Goal: Transaction & Acquisition: Purchase product/service

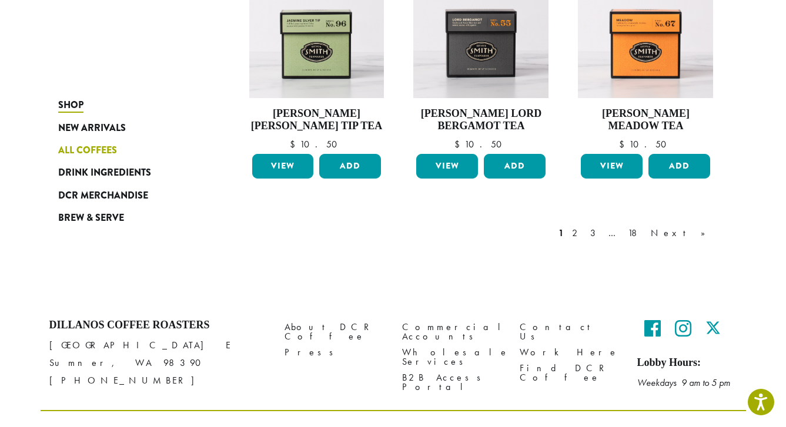
scroll to position [1009, 0]
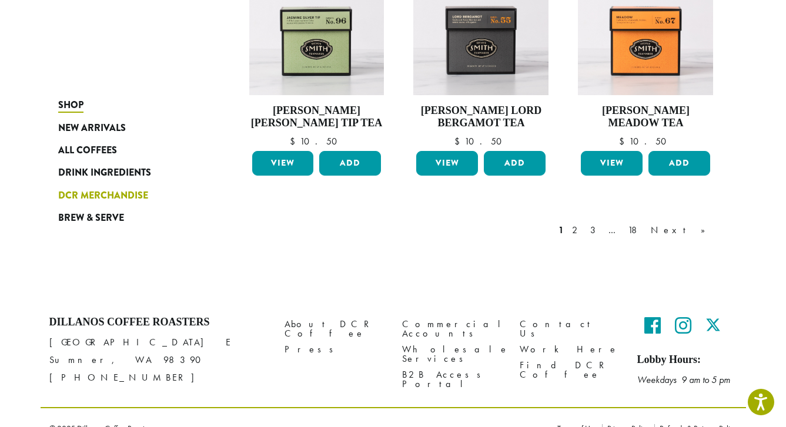
click at [108, 198] on span "DCR Merchandise" at bounding box center [103, 196] width 90 height 15
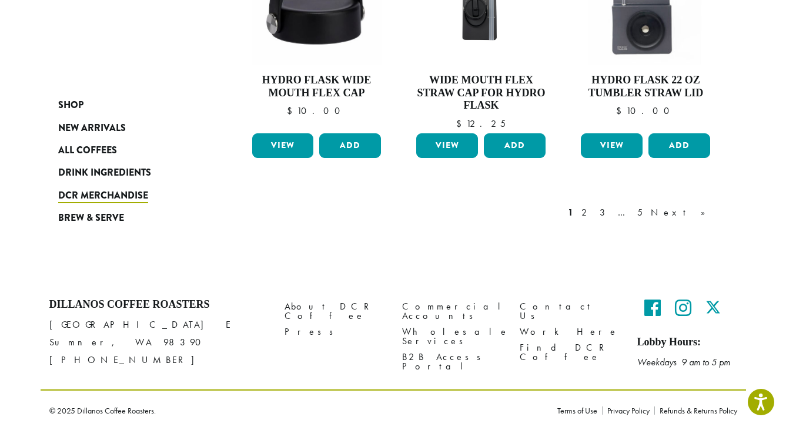
scroll to position [1087, 0]
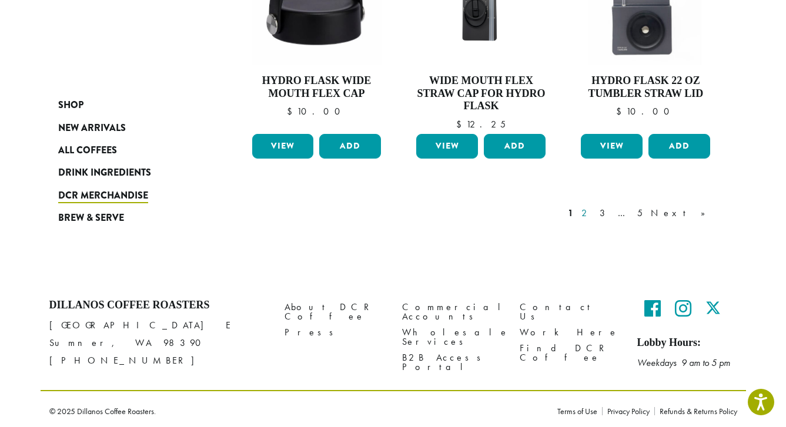
click at [594, 207] on link "2" at bounding box center [586, 213] width 15 height 14
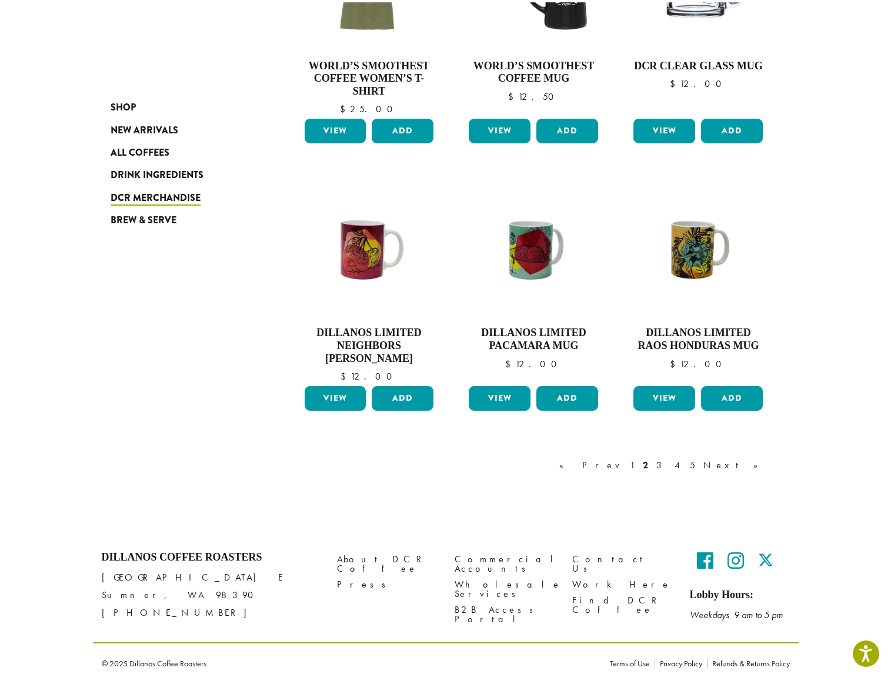
scroll to position [797, 0]
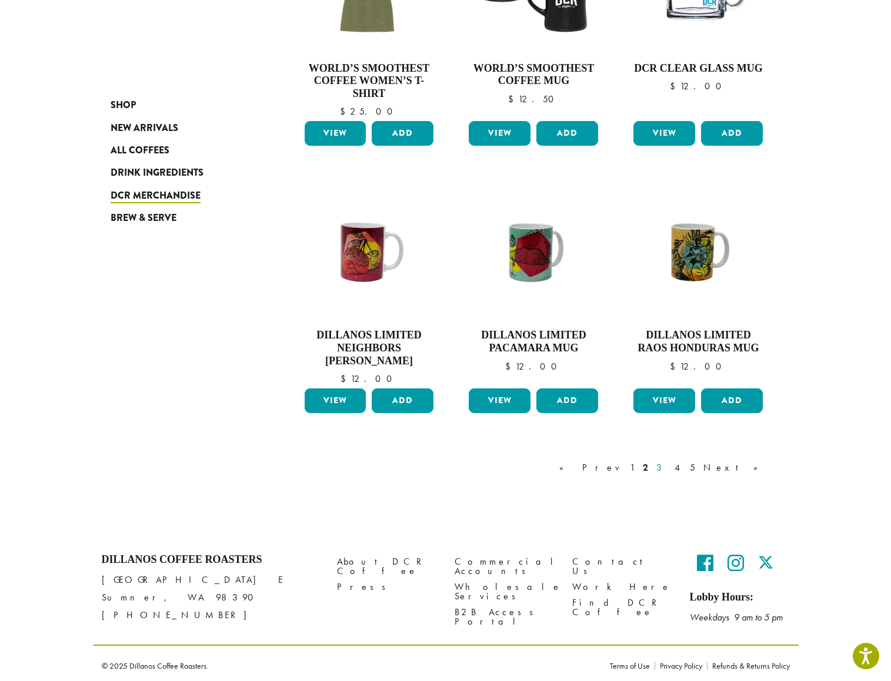
click at [669, 427] on link "3" at bounding box center [661, 468] width 15 height 14
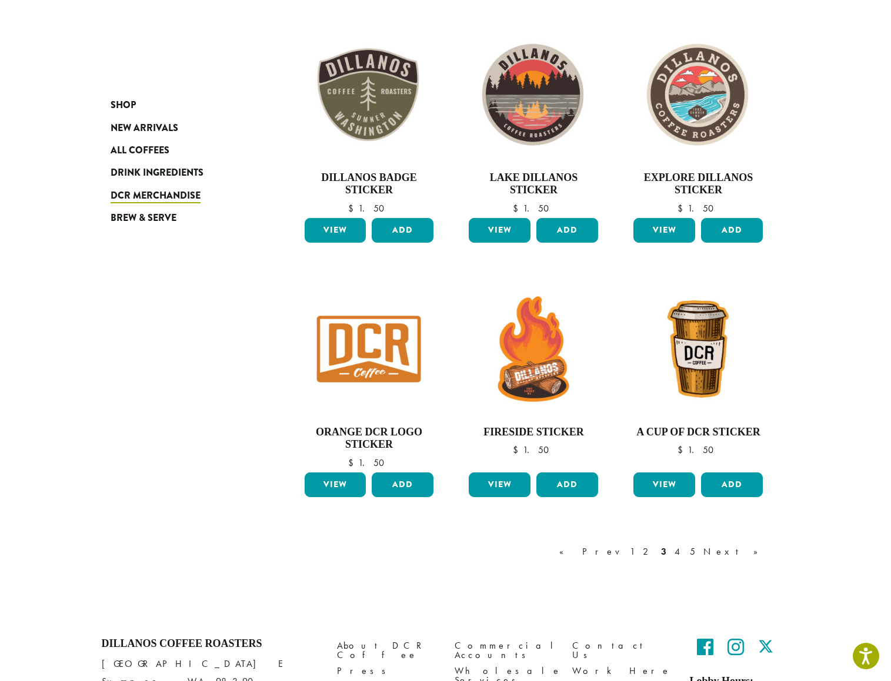
scroll to position [688, 0]
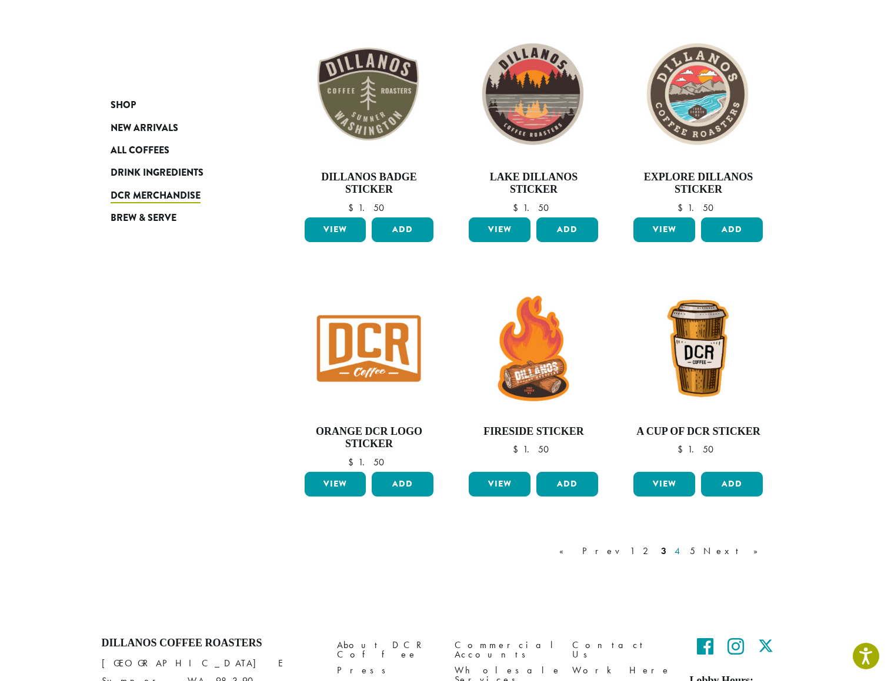
click at [684, 427] on link "4" at bounding box center [678, 551] width 12 height 14
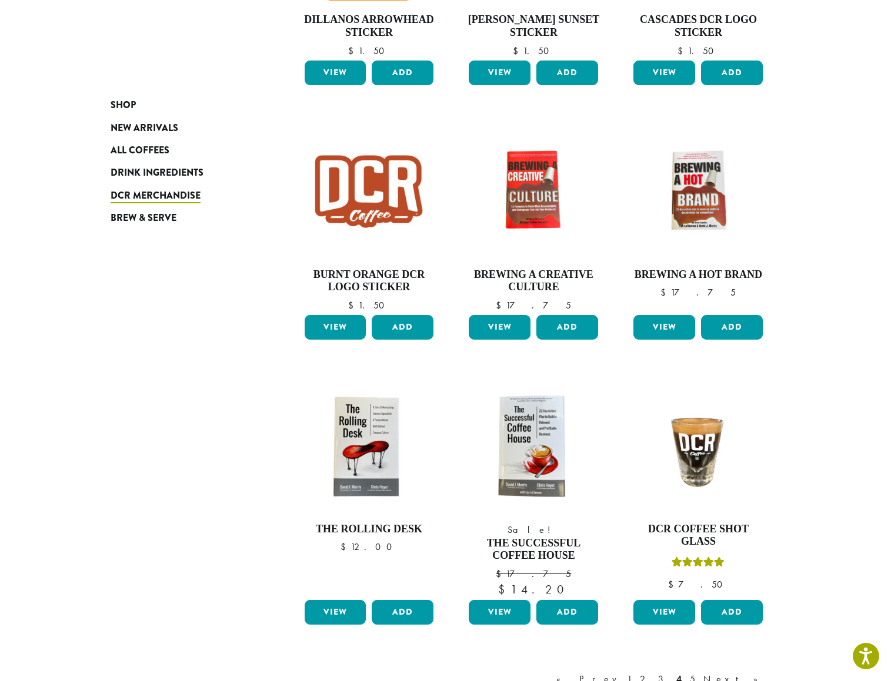
scroll to position [751, 0]
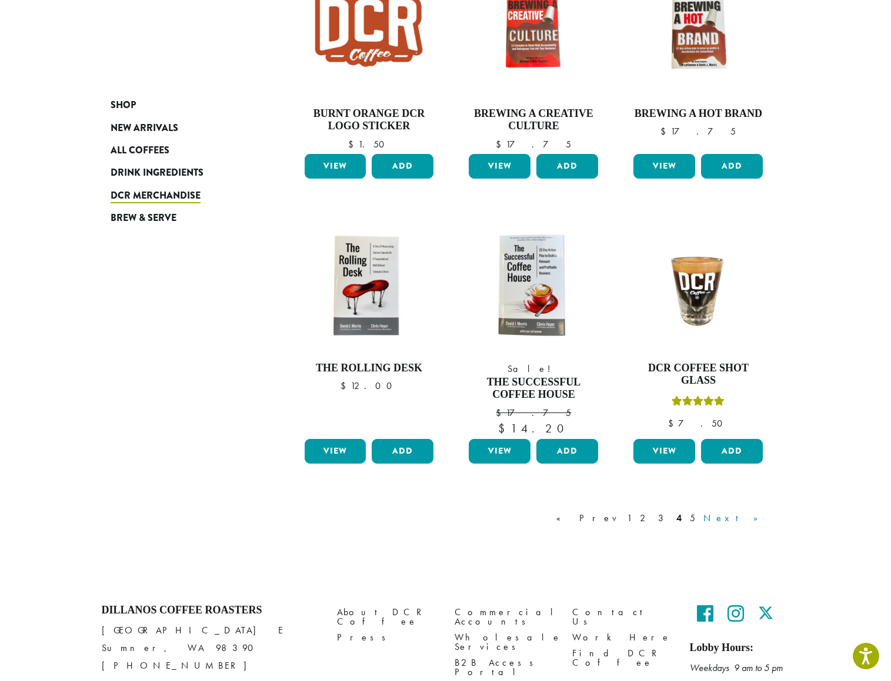
click at [754, 427] on link "Next »" at bounding box center [735, 519] width 68 height 14
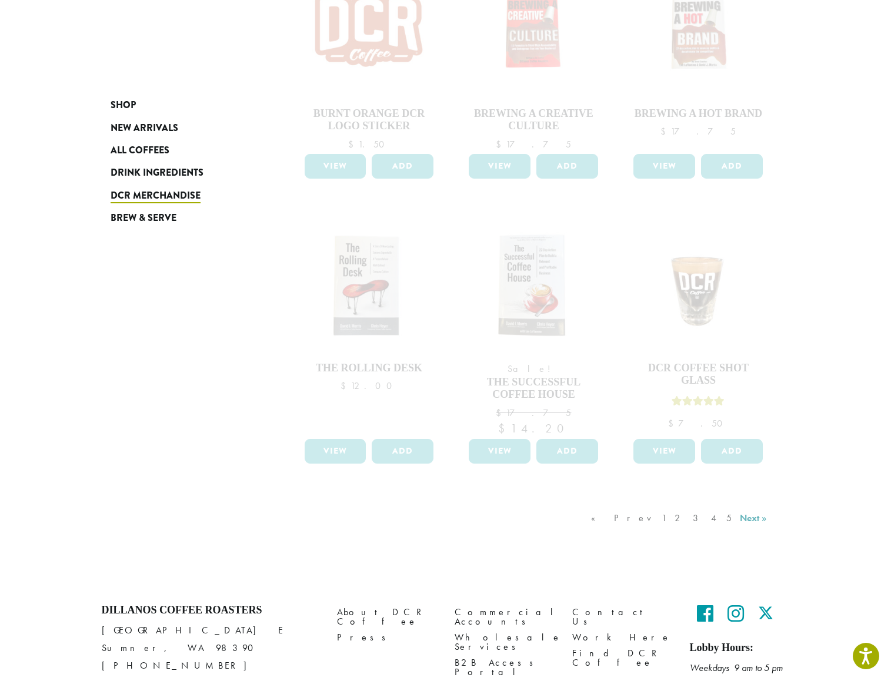
scroll to position [53, 0]
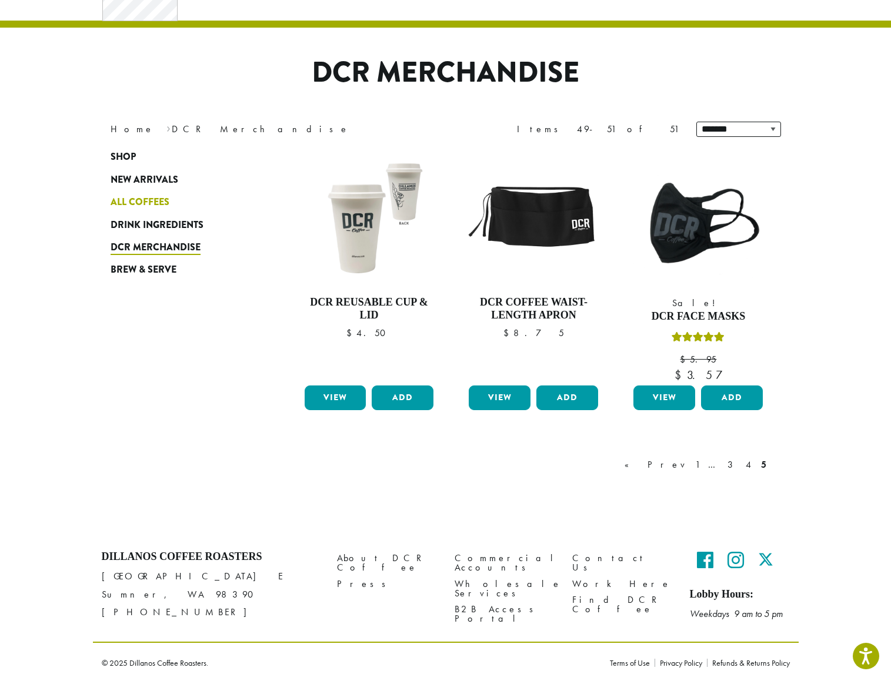
click at [137, 203] on span "All Coffees" at bounding box center [140, 202] width 59 height 15
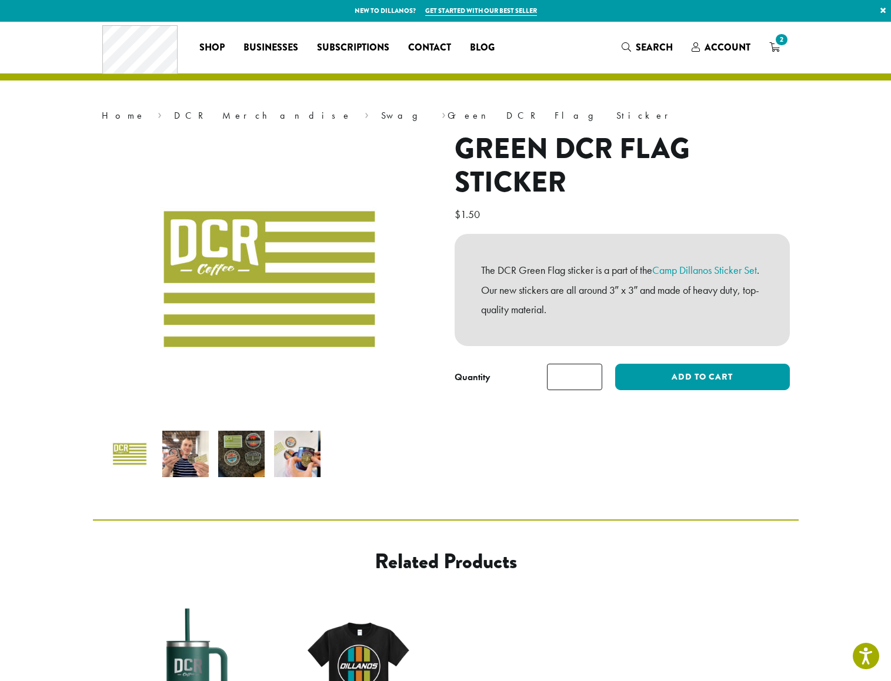
click at [300, 446] on img at bounding box center [297, 454] width 46 height 46
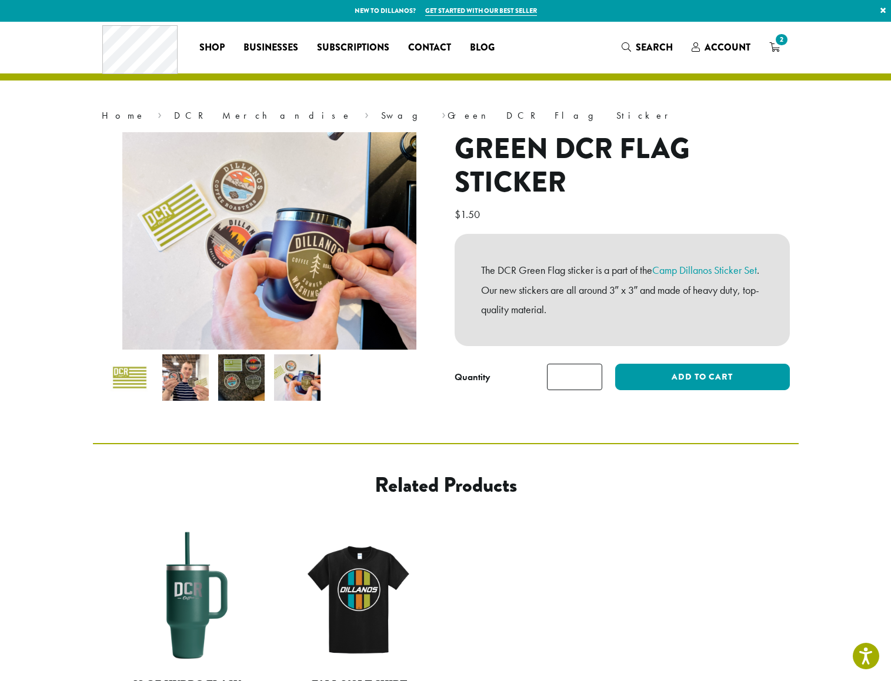
click at [254, 379] on img at bounding box center [241, 378] width 46 height 46
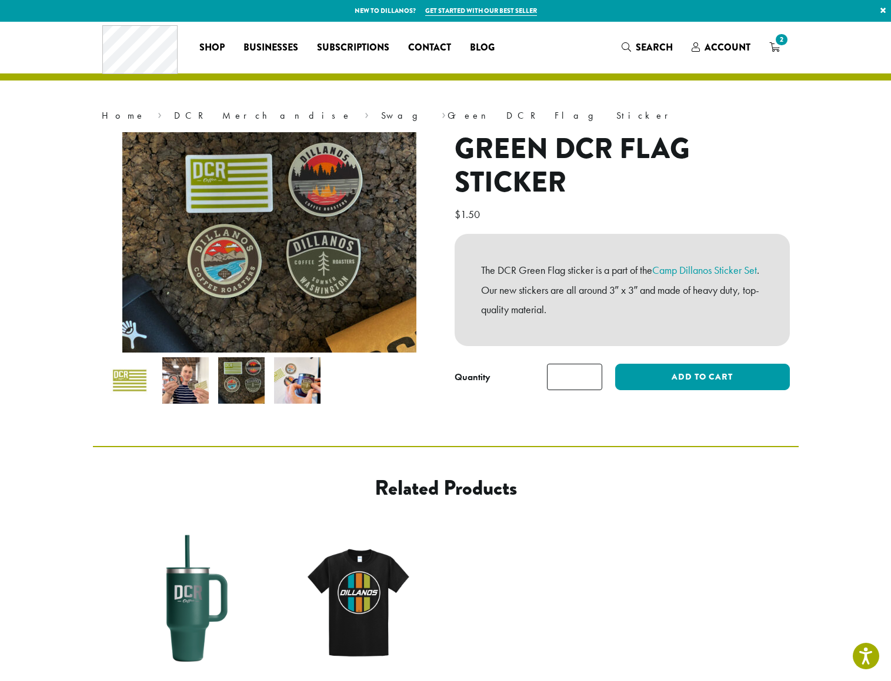
click at [208, 369] on img at bounding box center [185, 380] width 46 height 46
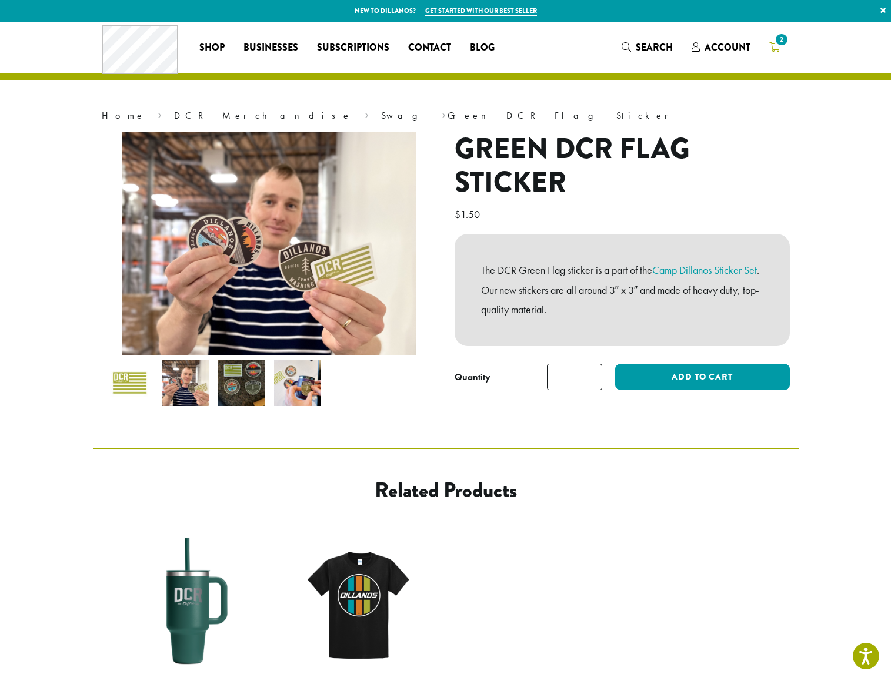
click at [776, 54] on span "2" at bounding box center [774, 48] width 11 height 15
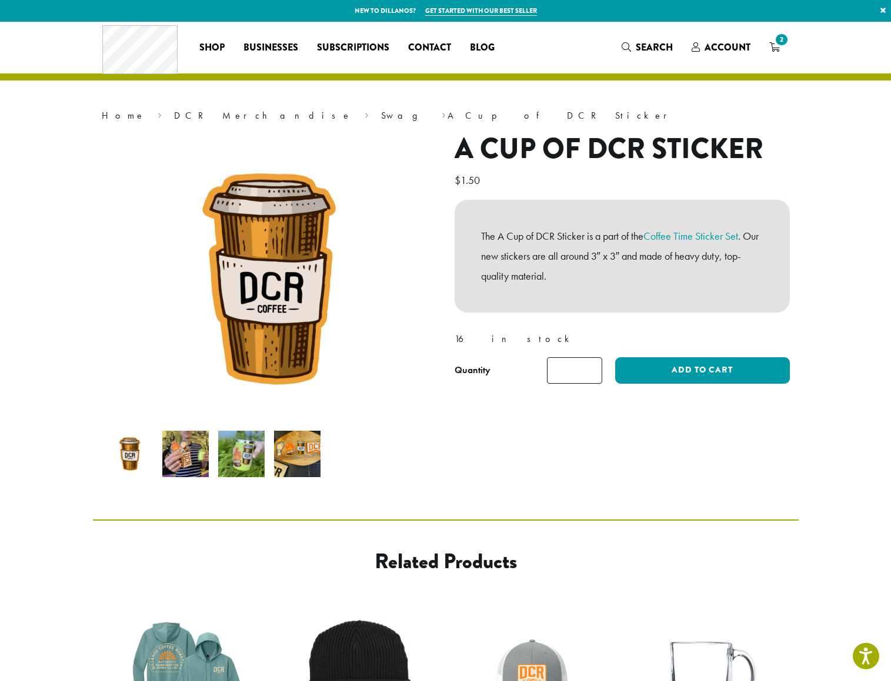
click at [298, 431] on img at bounding box center [297, 454] width 46 height 46
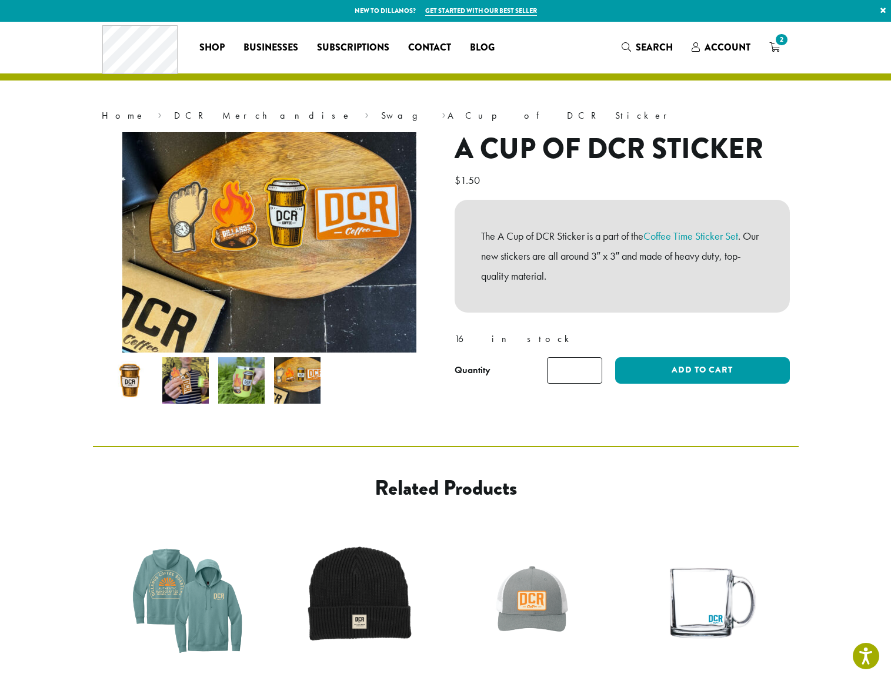
click at [235, 367] on img at bounding box center [241, 380] width 46 height 46
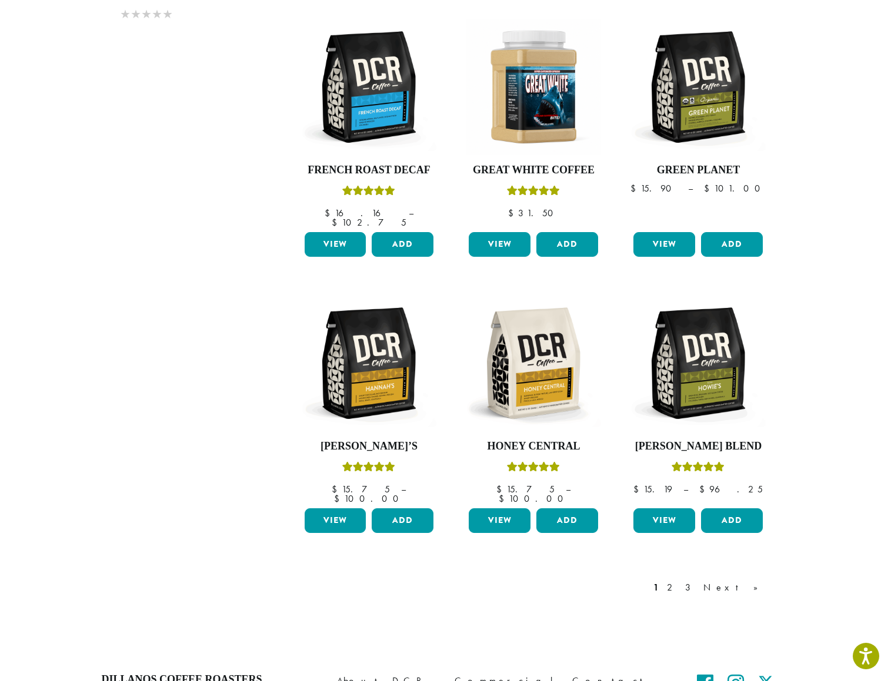
scroll to position [729, 0]
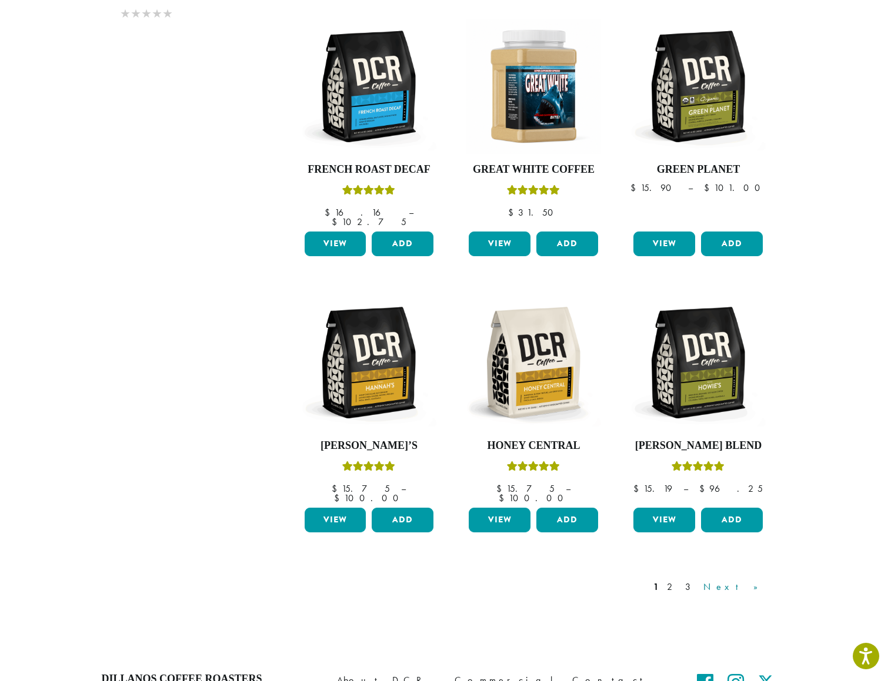
click at [755, 580] on link "Next »" at bounding box center [735, 587] width 68 height 14
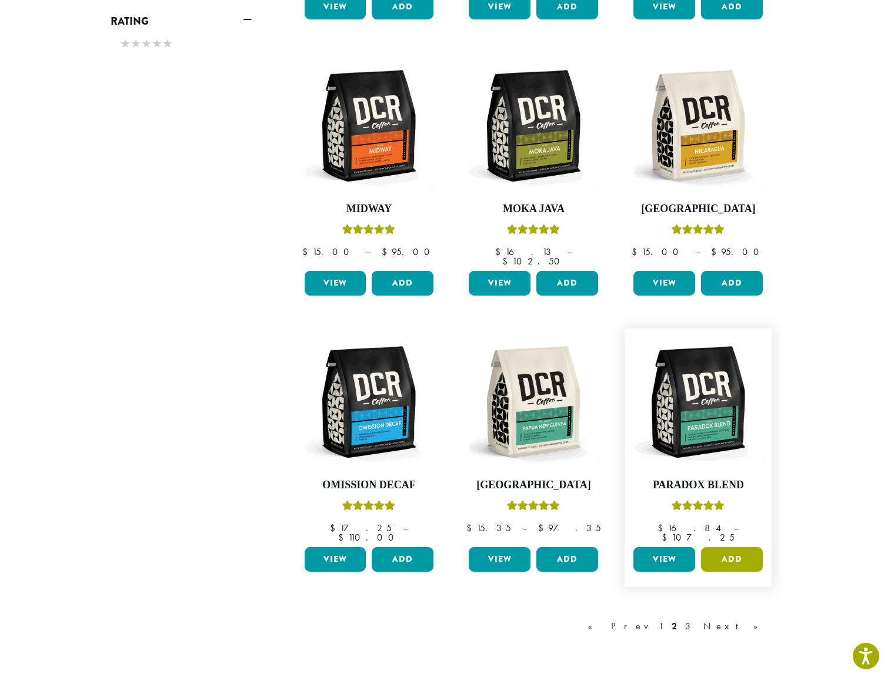
scroll to position [699, 0]
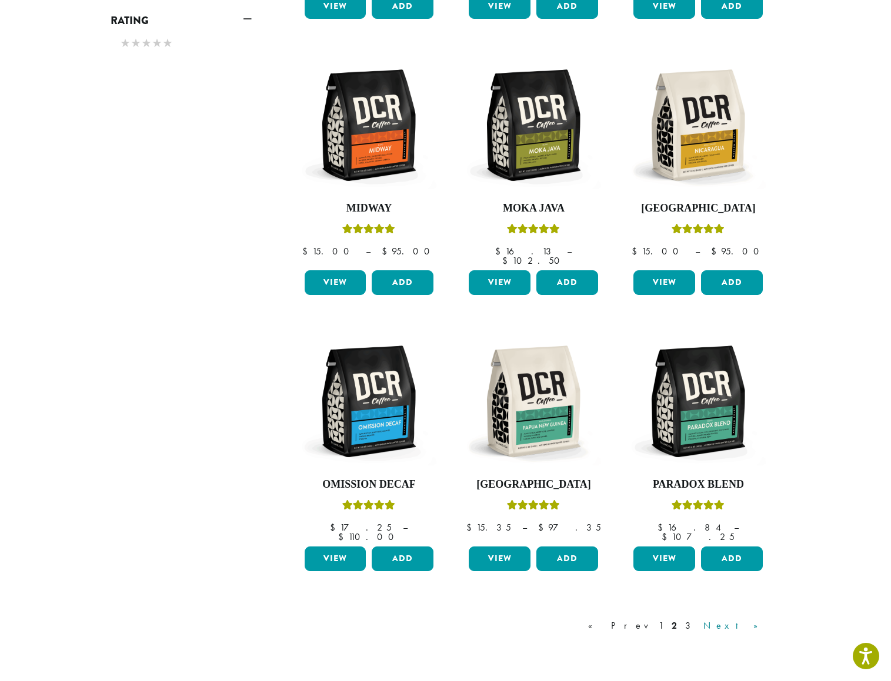
click at [744, 619] on link "Next »" at bounding box center [735, 626] width 68 height 14
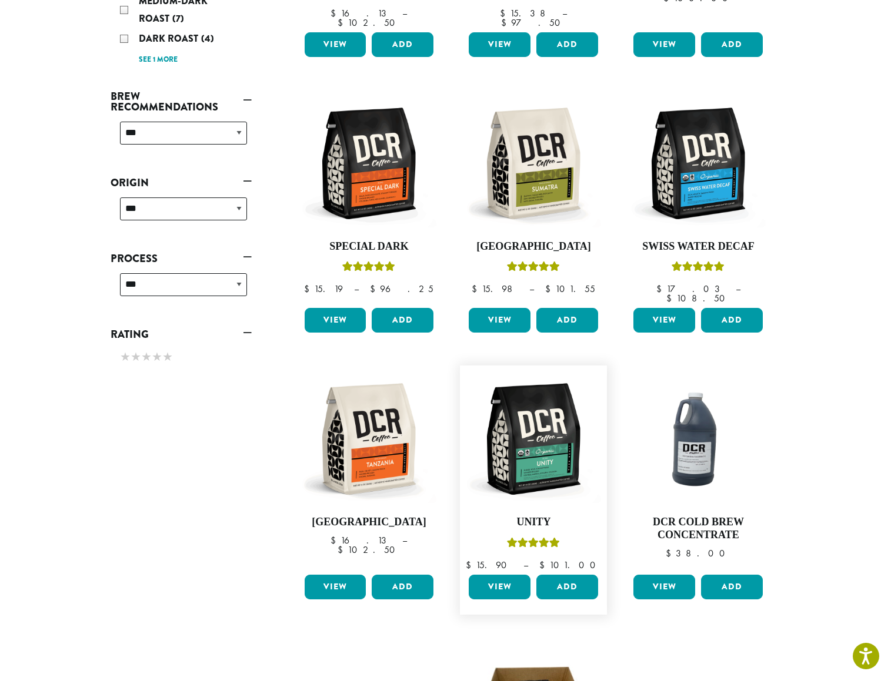
scroll to position [336, 0]
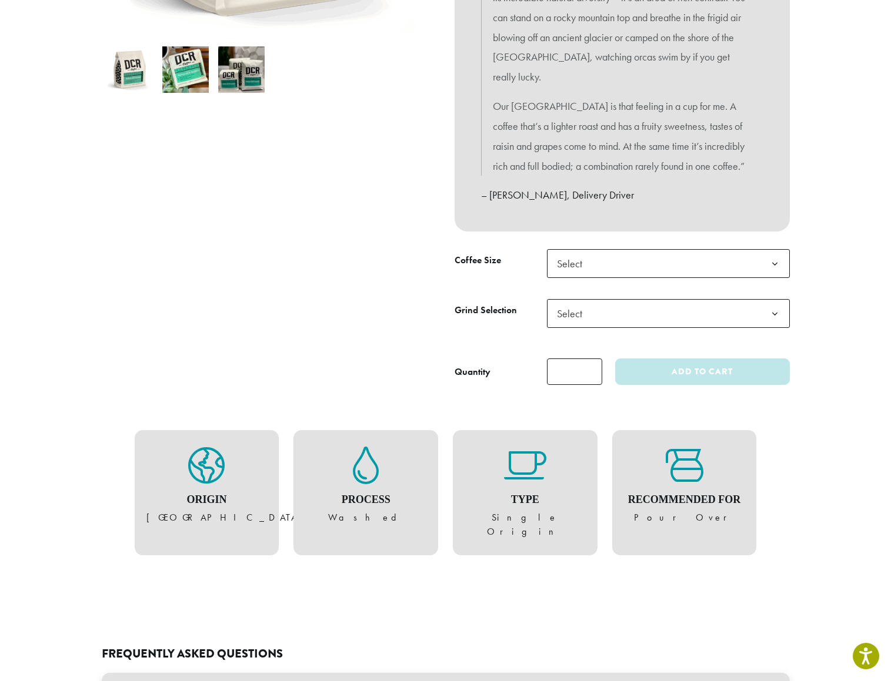
scroll to position [322, 0]
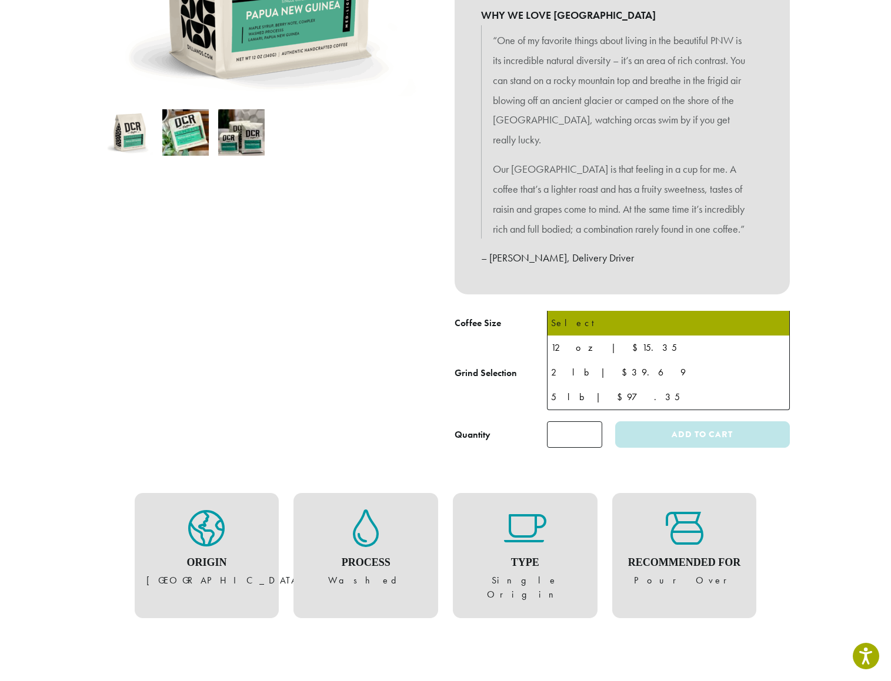
click at [689, 312] on span "Select" at bounding box center [668, 326] width 243 height 29
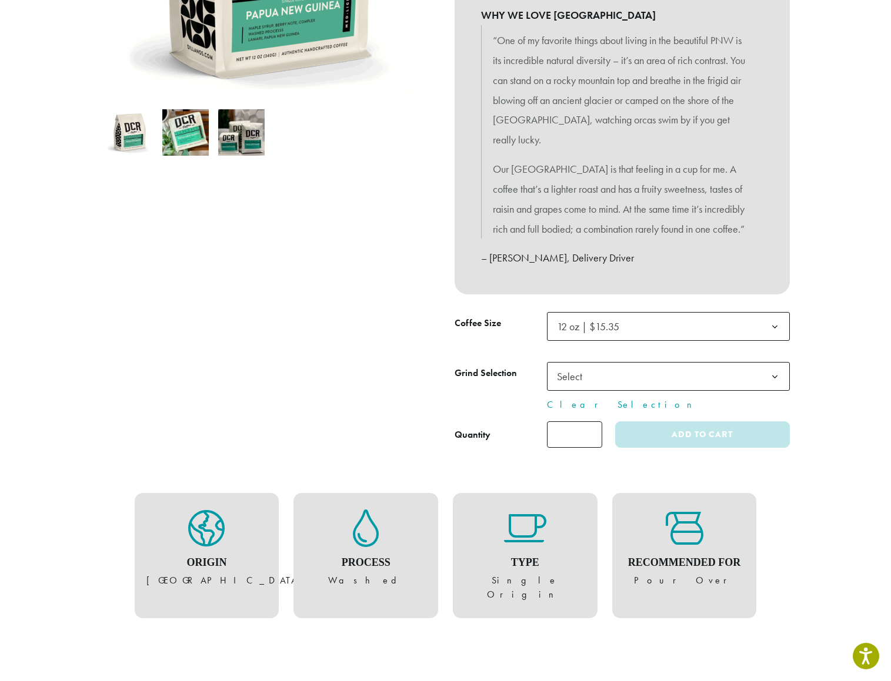
click at [567, 365] on span "Select" at bounding box center [573, 376] width 42 height 23
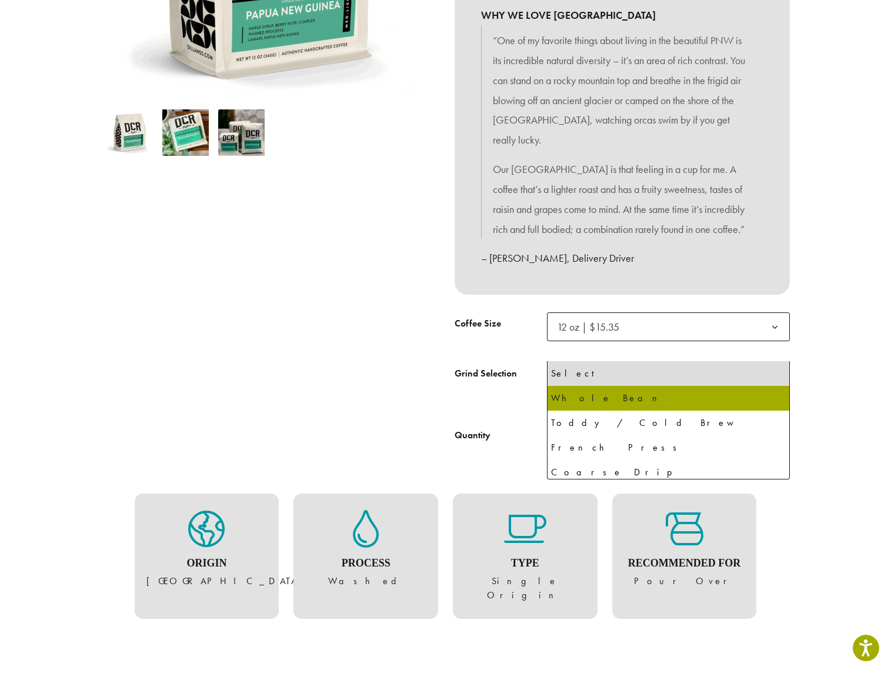
select select "*********"
select select "**********"
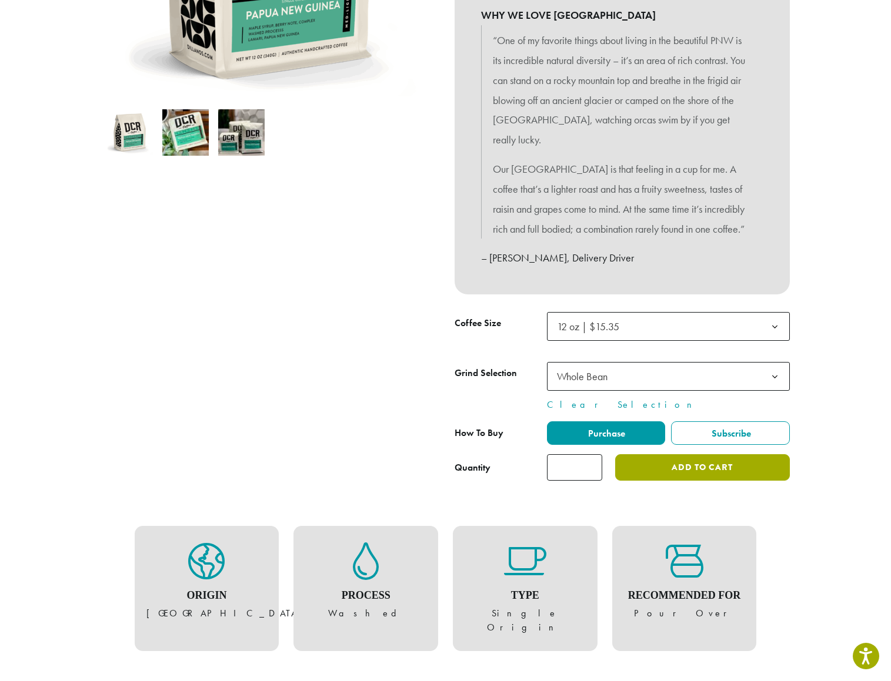
click at [689, 455] on button "Add to cart" at bounding box center [702, 468] width 174 height 26
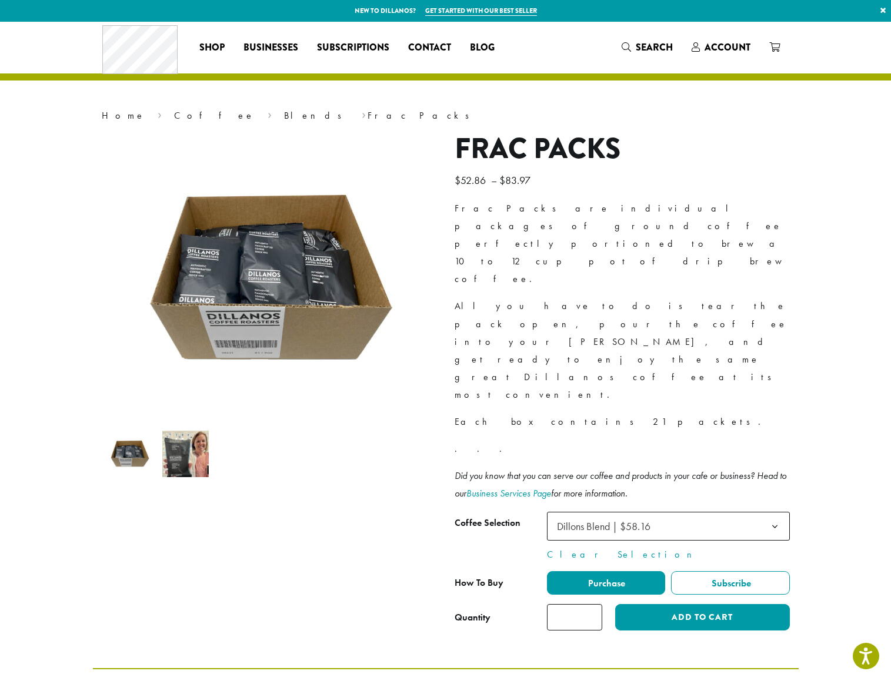
click at [203, 447] on img at bounding box center [185, 454] width 46 height 46
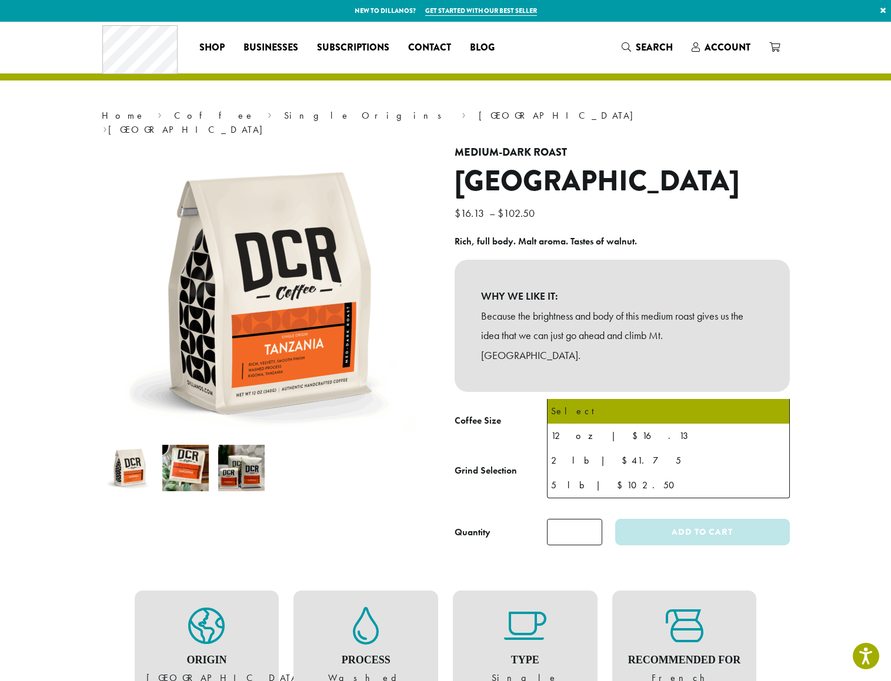
click at [769, 410] on b at bounding box center [774, 424] width 29 height 29
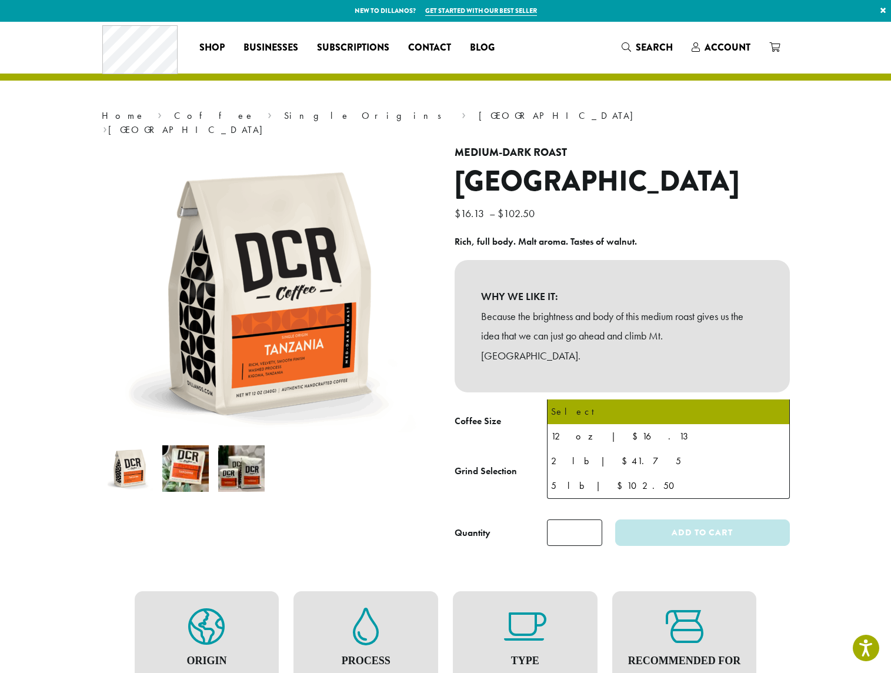
click at [812, 383] on section "**********" at bounding box center [445, 582] width 891 height 1120
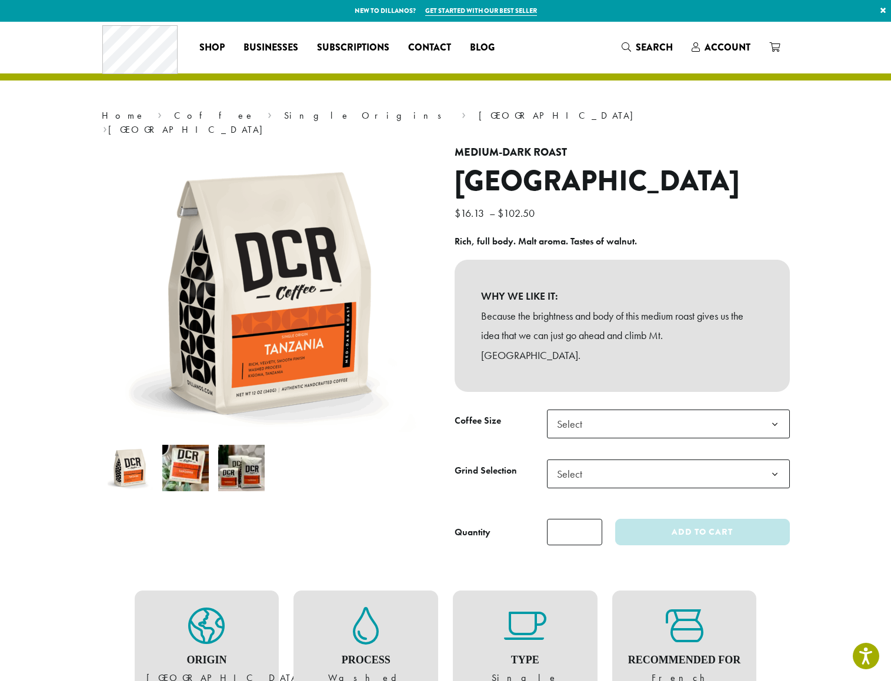
click at [729, 460] on span "Select" at bounding box center [668, 474] width 243 height 29
click at [844, 359] on section "**********" at bounding box center [445, 582] width 891 height 1120
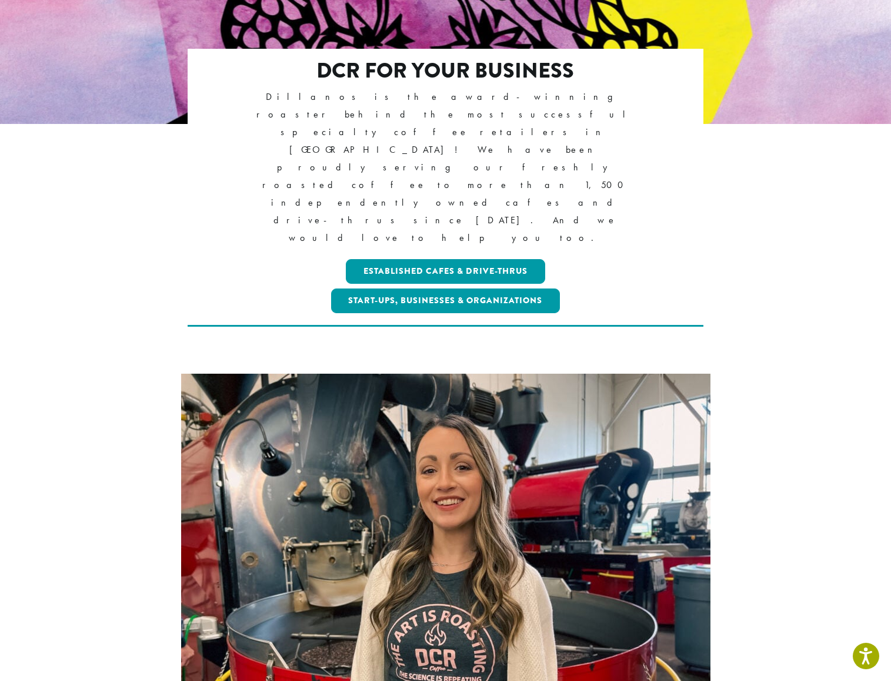
scroll to position [219, 0]
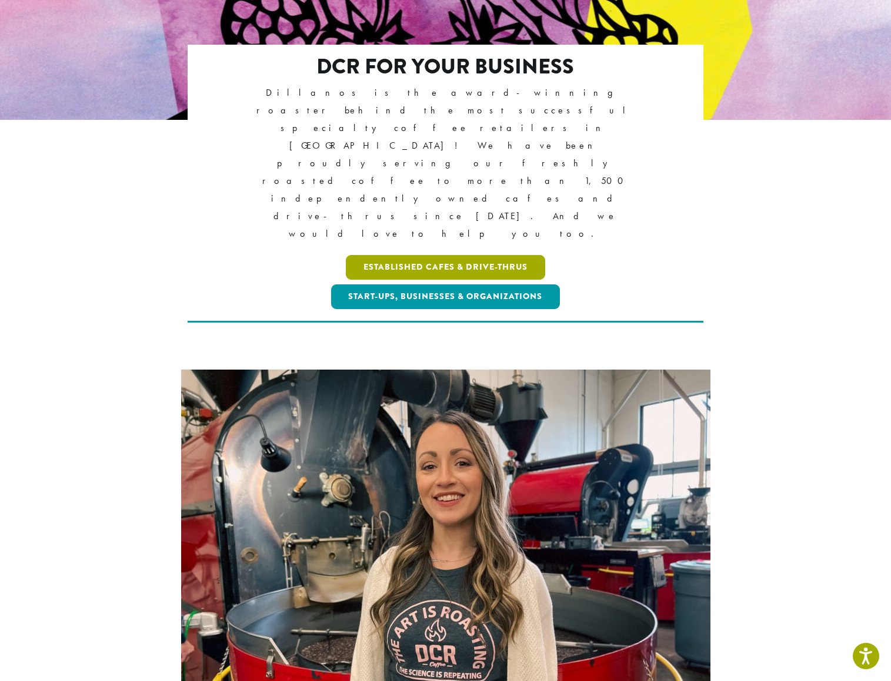
click at [499, 255] on link "Established Cafes & Drive-Thrus" at bounding box center [445, 267] width 199 height 25
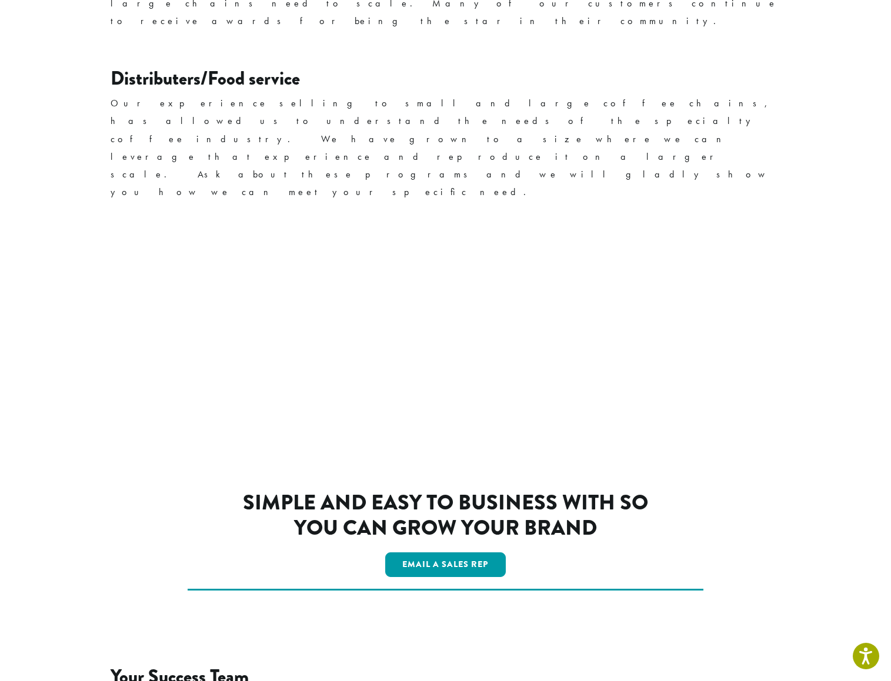
scroll to position [1806, 0]
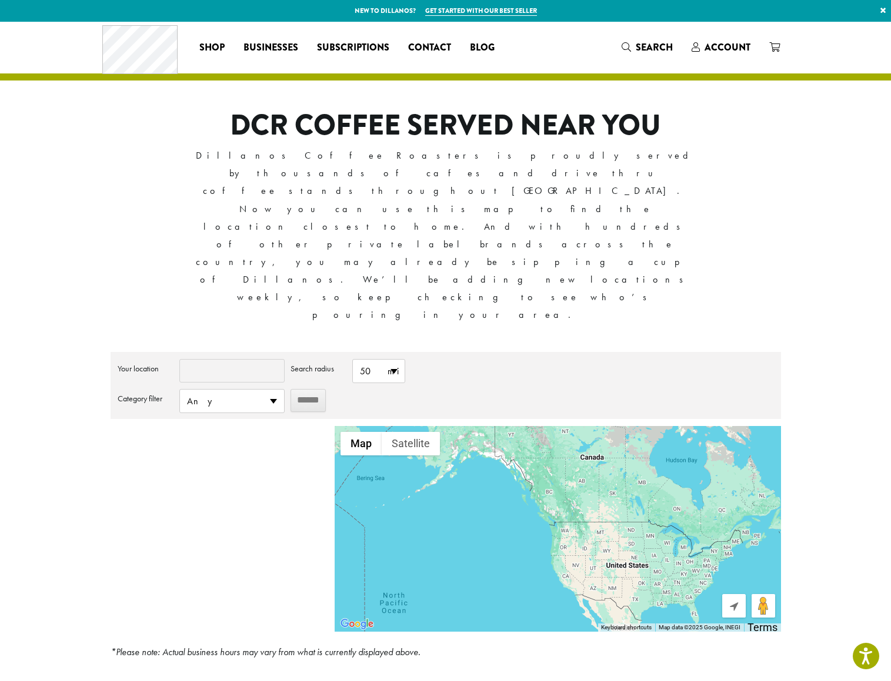
type input "*****"
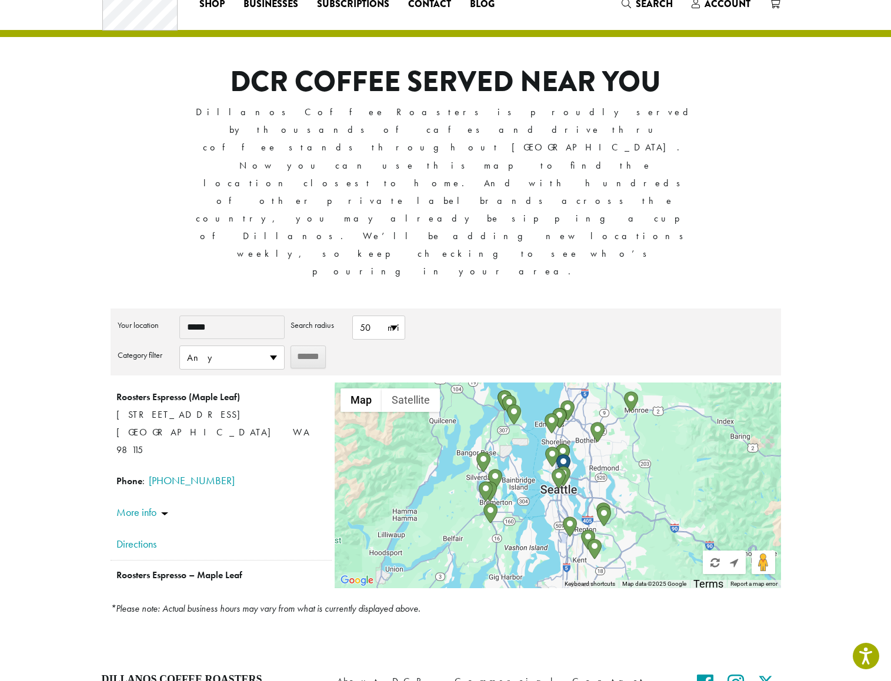
scroll to position [43, 0]
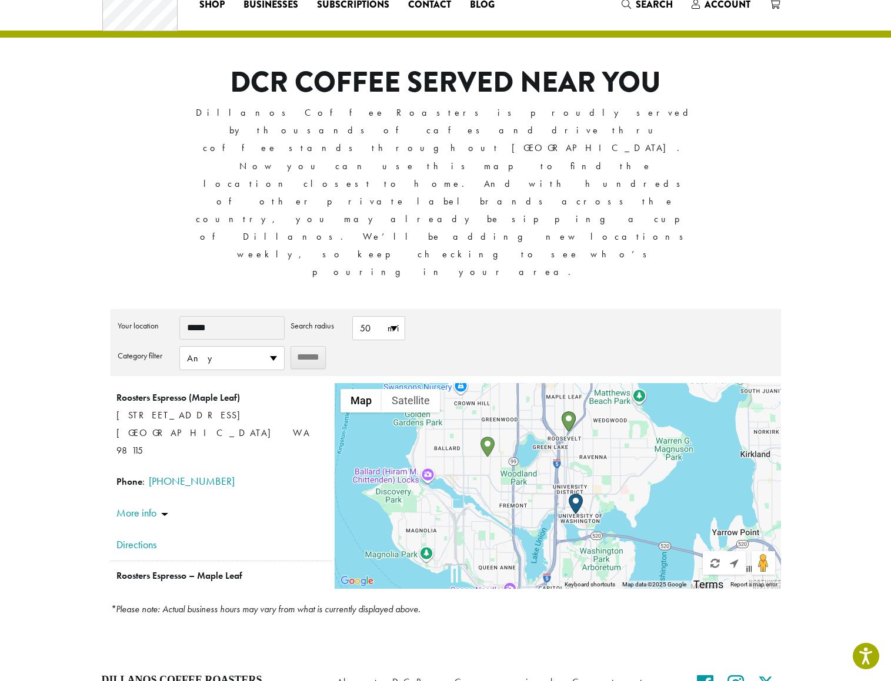
click at [487, 437] on img "Café Bambino" at bounding box center [487, 447] width 14 height 21
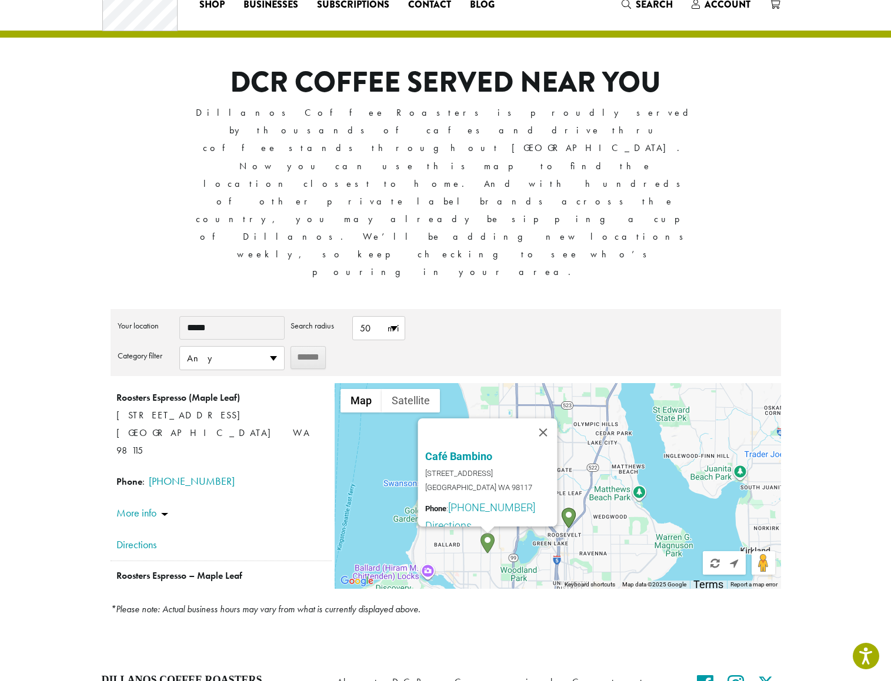
click at [568, 508] on img "Roosters Espresso – Maple Leaf" at bounding box center [569, 518] width 14 height 21
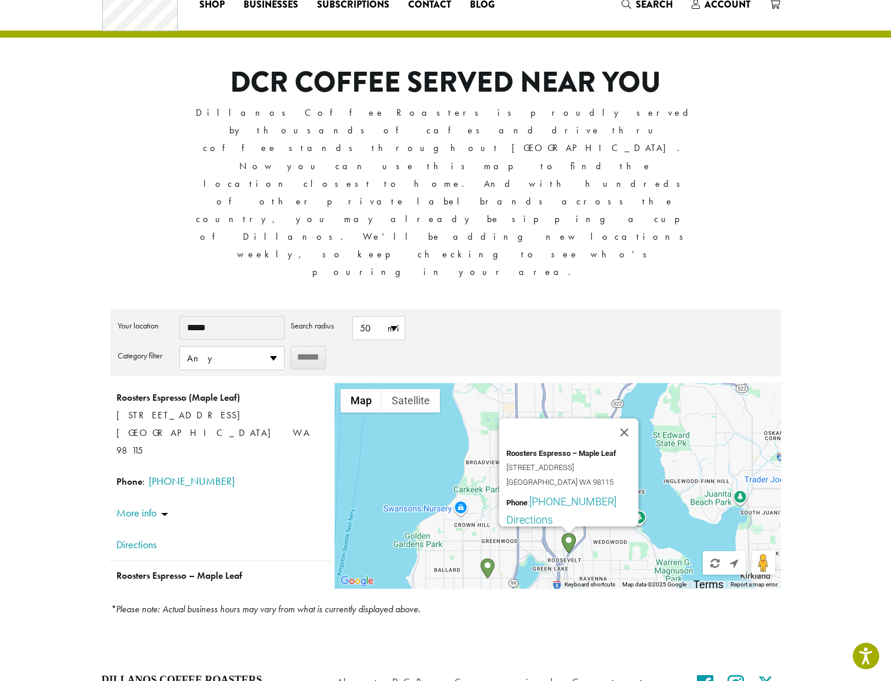
click at [818, 369] on section "**********" at bounding box center [445, 317] width 891 height 677
click at [630, 419] on button "Close" at bounding box center [624, 433] width 28 height 28
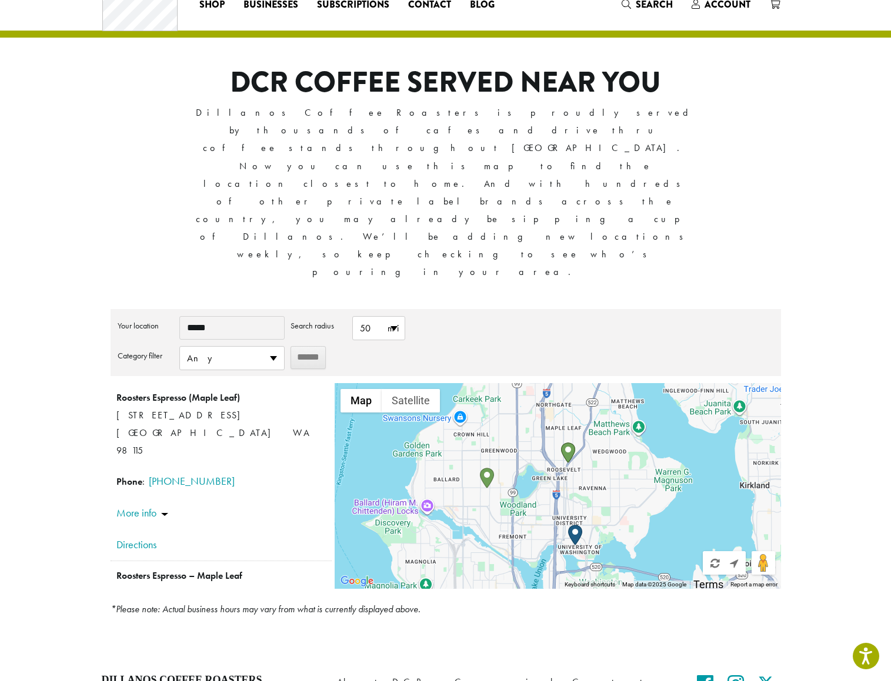
drag, startPoint x: 609, startPoint y: 369, endPoint x: 608, endPoint y: 278, distance: 91.7
click at [608, 383] on div at bounding box center [558, 486] width 446 height 206
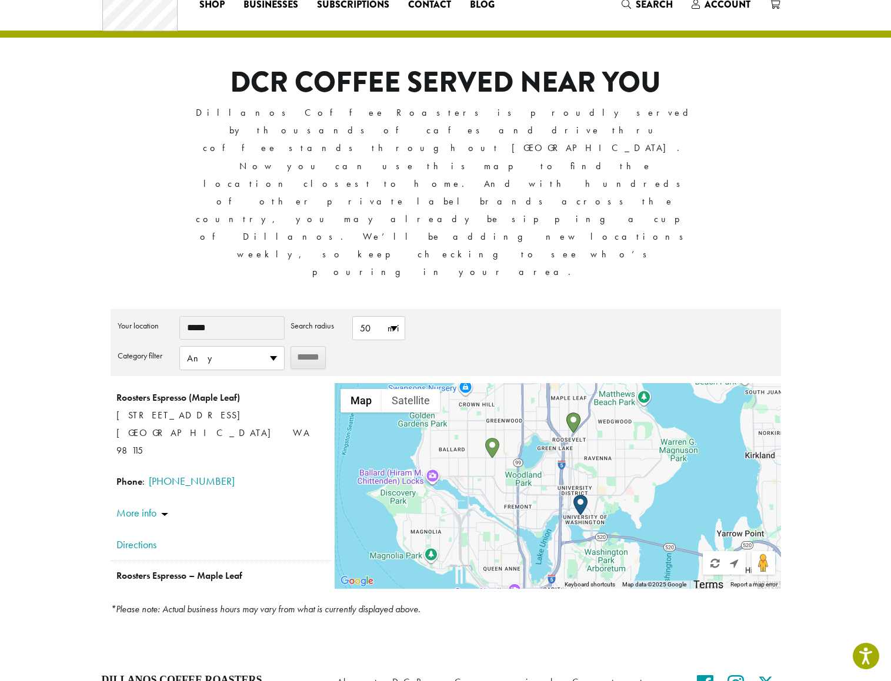
drag, startPoint x: 602, startPoint y: 403, endPoint x: 620, endPoint y: 358, distance: 48.5
click at [620, 383] on div at bounding box center [558, 486] width 446 height 206
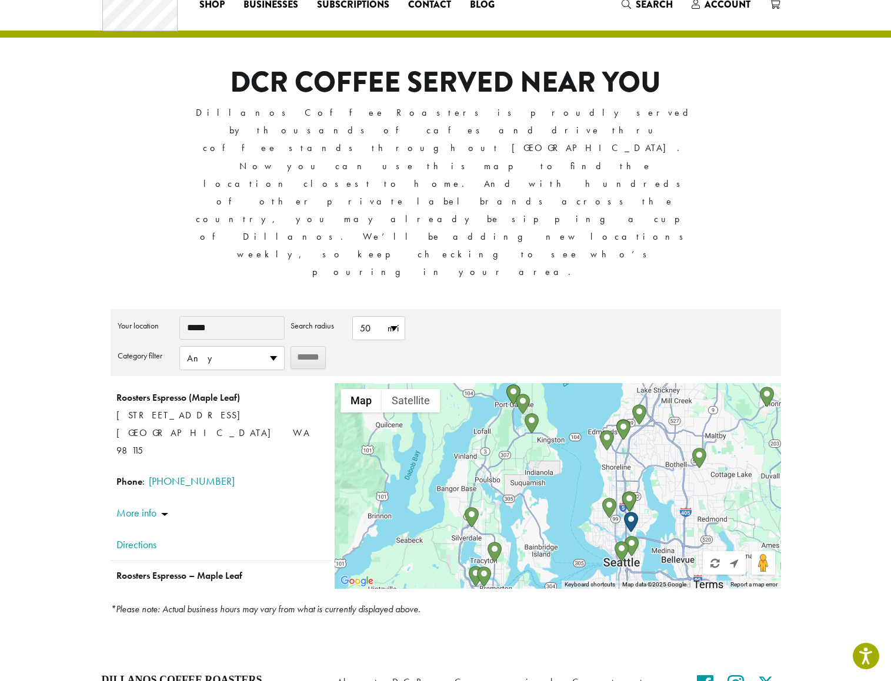
click at [696, 448] on img "Bobae Coffee & Tea" at bounding box center [699, 458] width 14 height 21
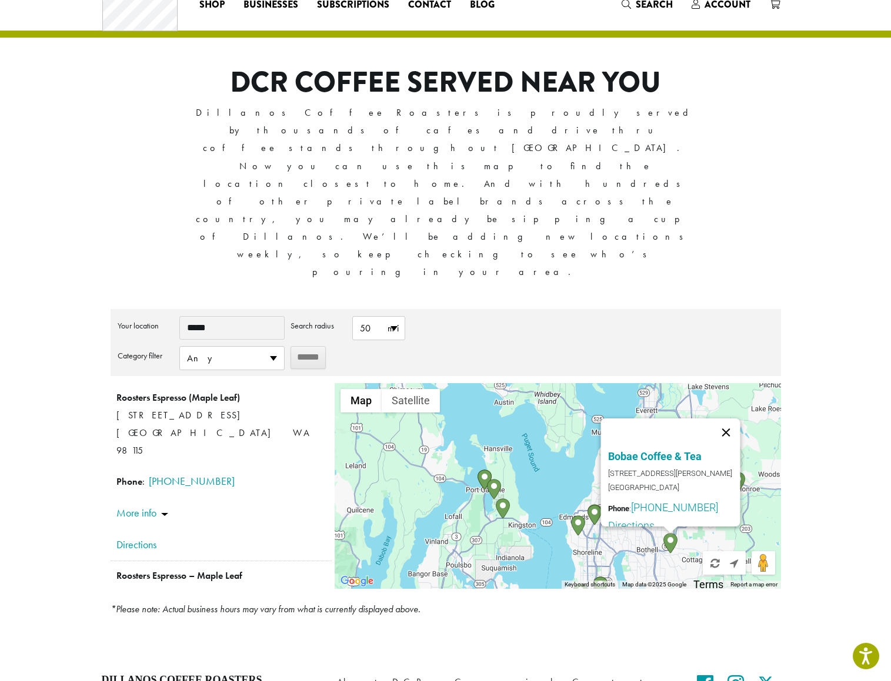
click at [728, 419] on button "Close" at bounding box center [726, 433] width 28 height 28
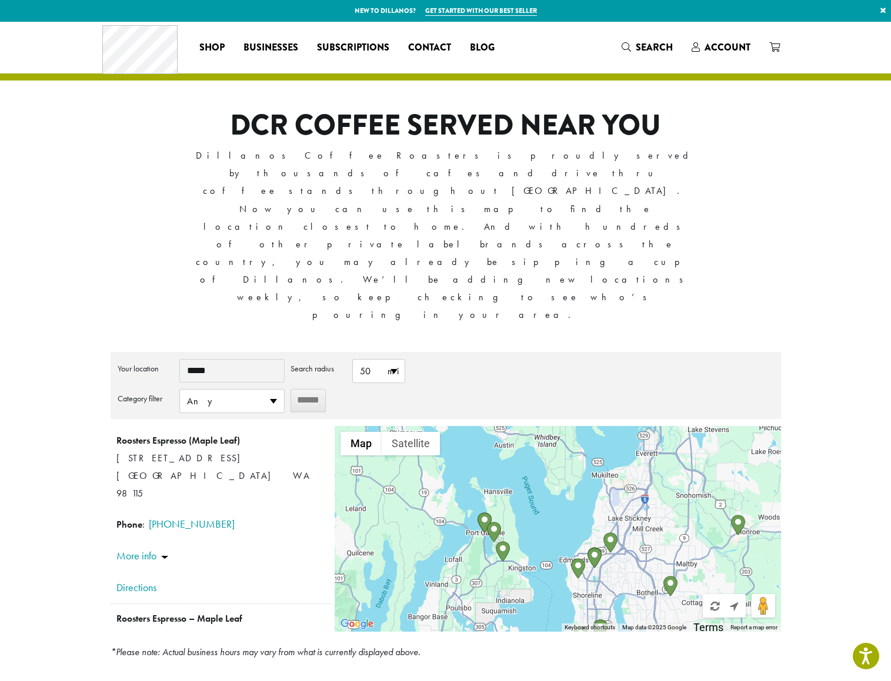
scroll to position [0, 0]
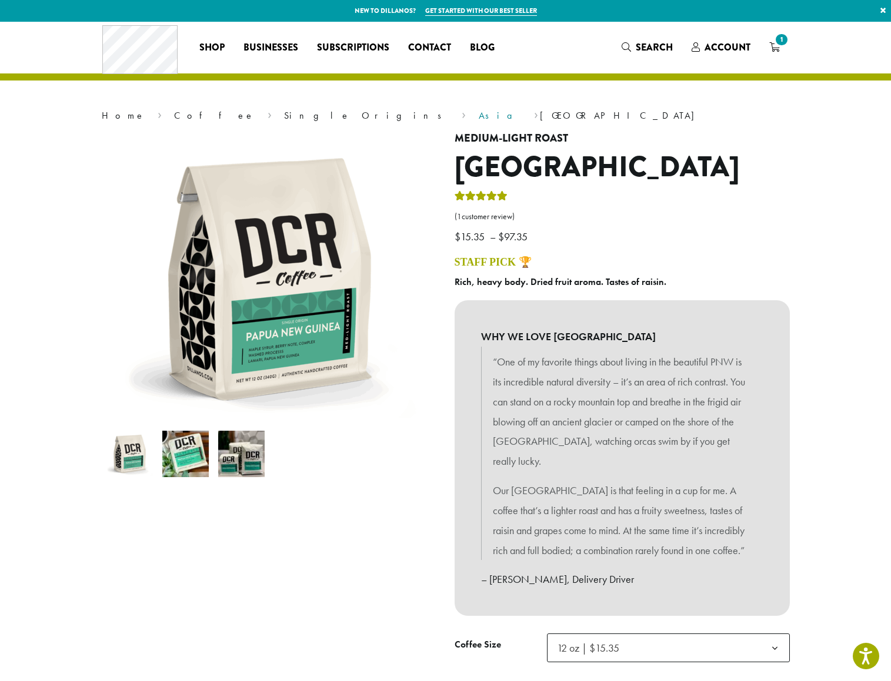
click at [479, 113] on link "Asia" at bounding box center [500, 115] width 43 height 12
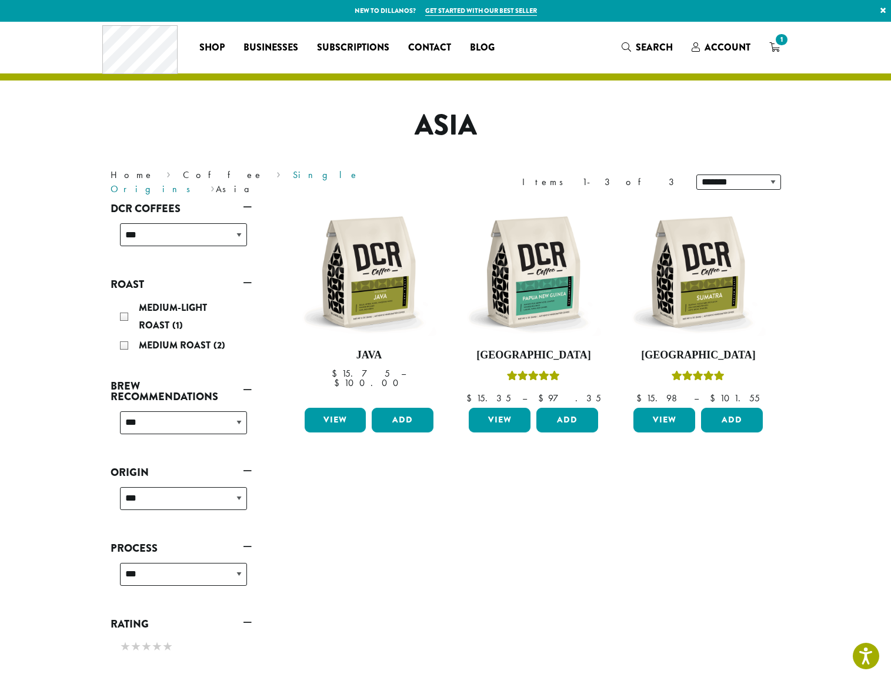
click at [202, 179] on link "Single Origins" at bounding box center [235, 182] width 249 height 26
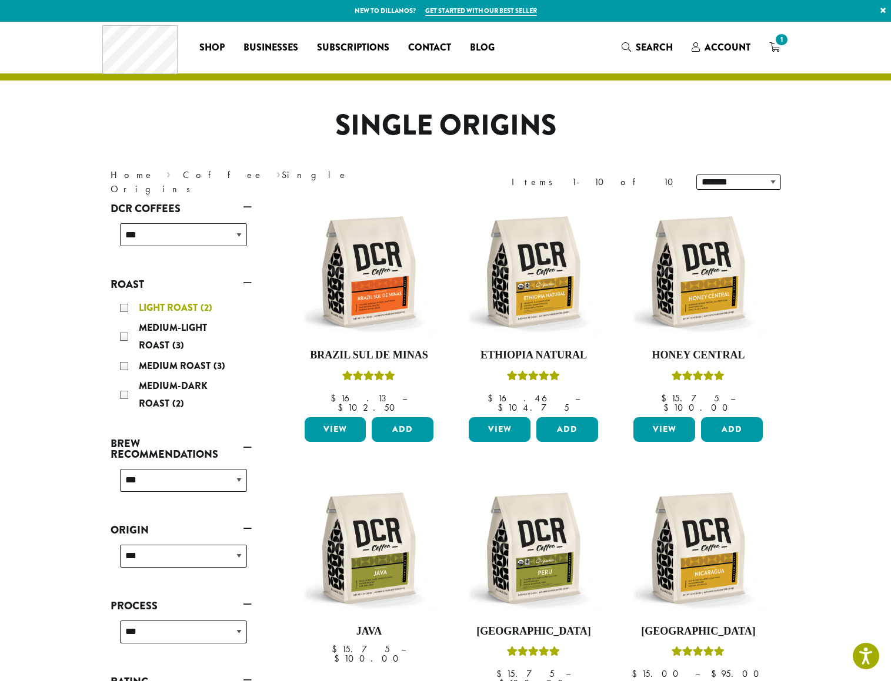
click at [122, 306] on div "Light Roast (2)" at bounding box center [183, 308] width 127 height 18
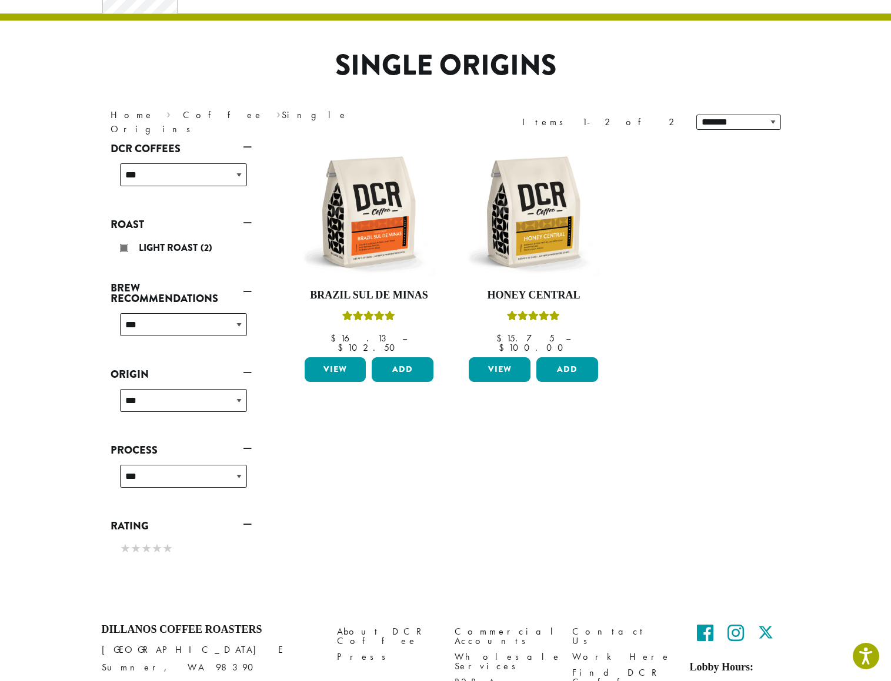
scroll to position [72, 0]
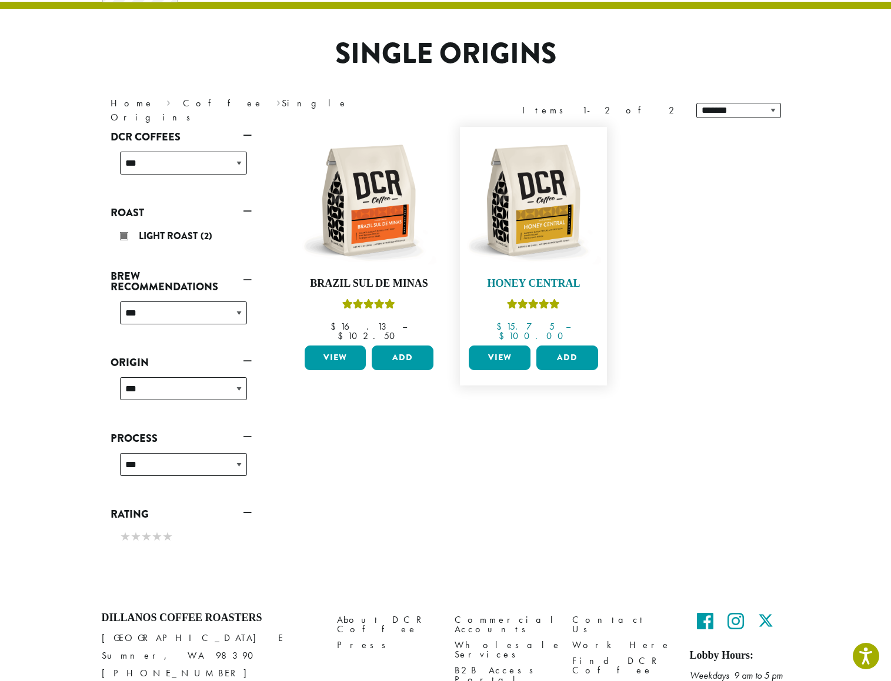
click at [553, 231] on img at bounding box center [533, 200] width 135 height 135
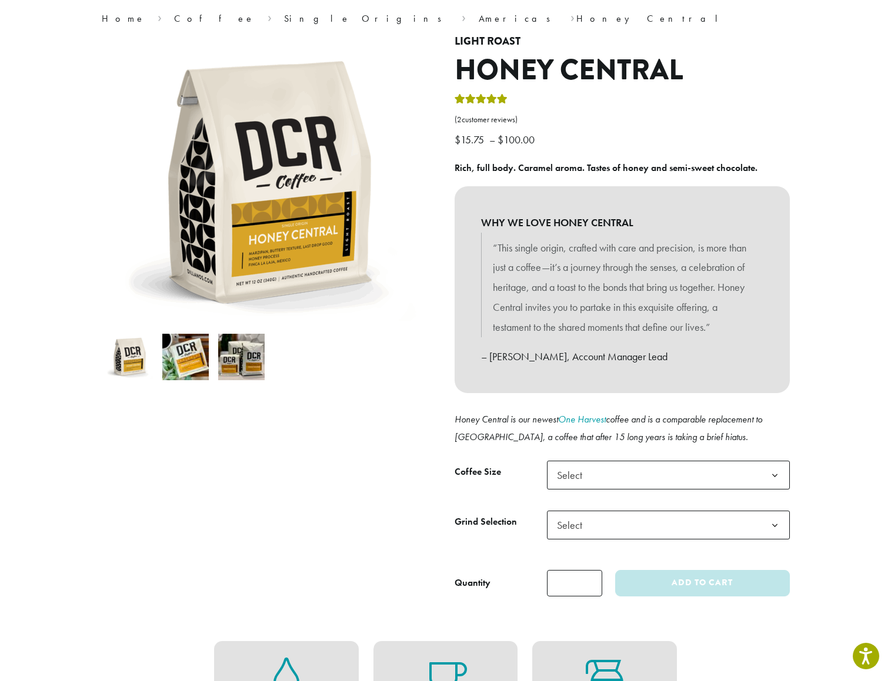
scroll to position [120, 0]
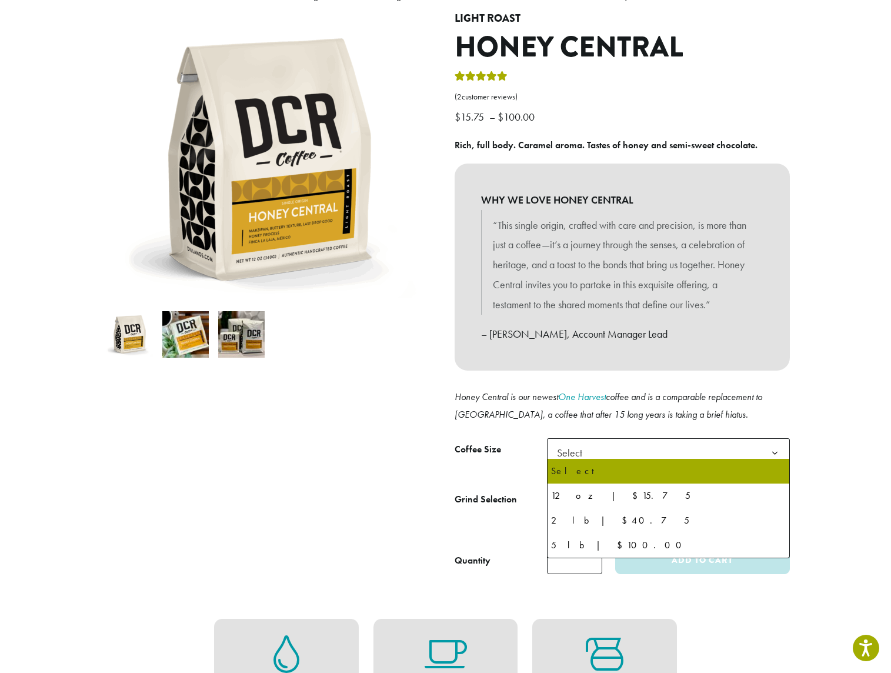
click at [673, 447] on span "Select" at bounding box center [668, 452] width 243 height 29
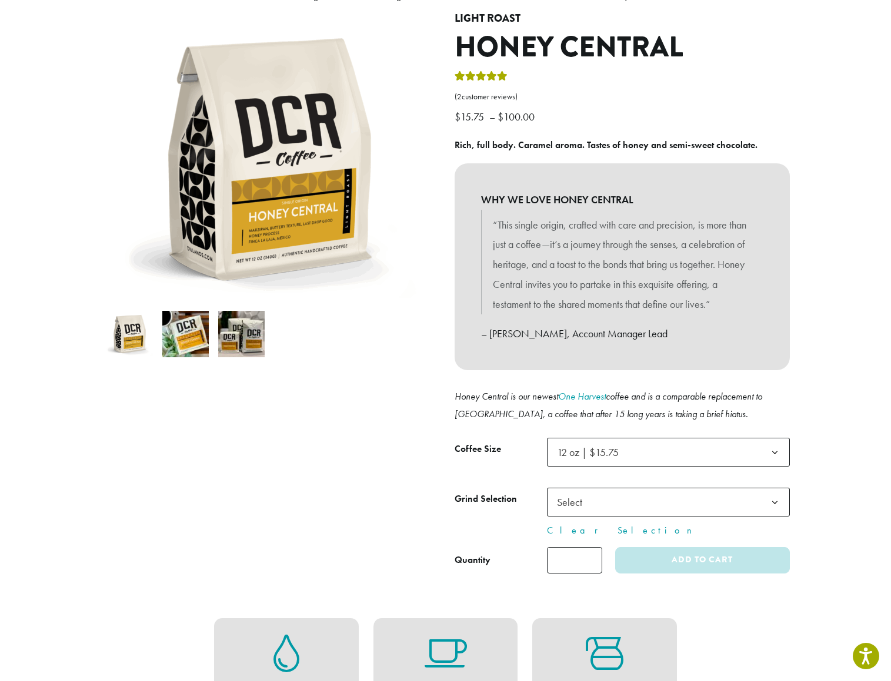
click at [649, 499] on span "Select" at bounding box center [668, 502] width 243 height 29
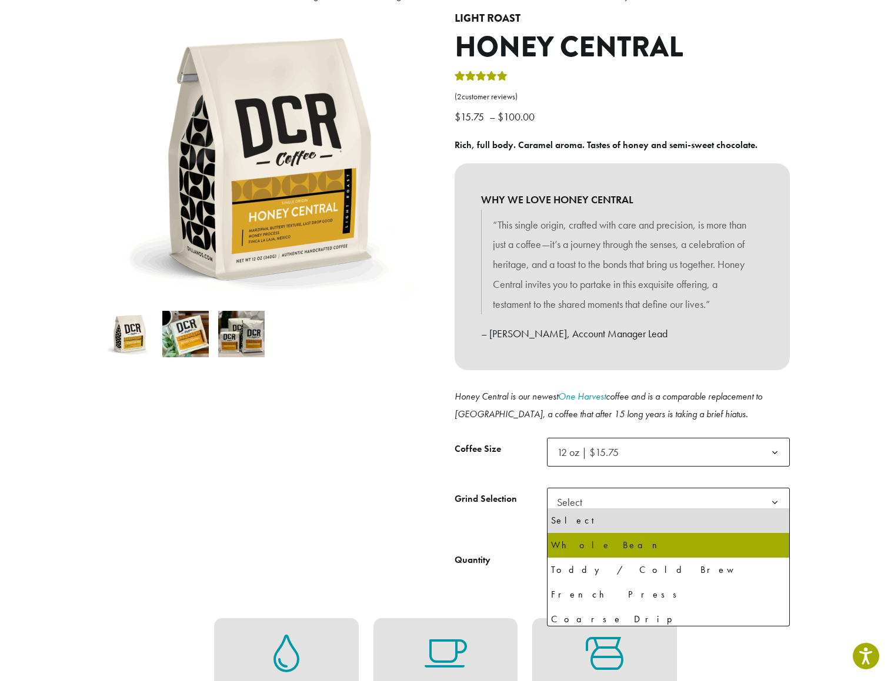
select select "*********"
select select "**********"
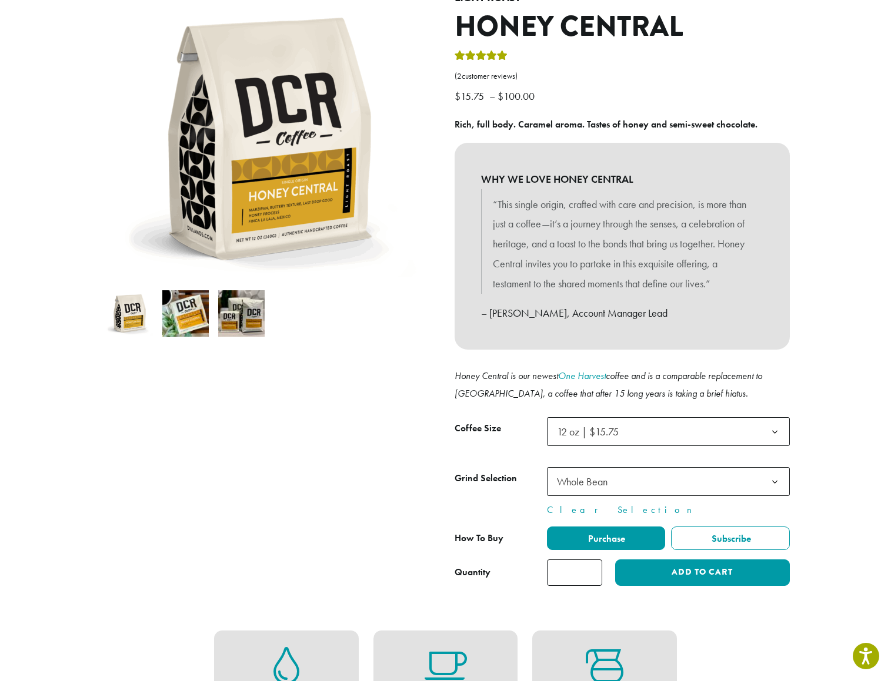
scroll to position [156, 0]
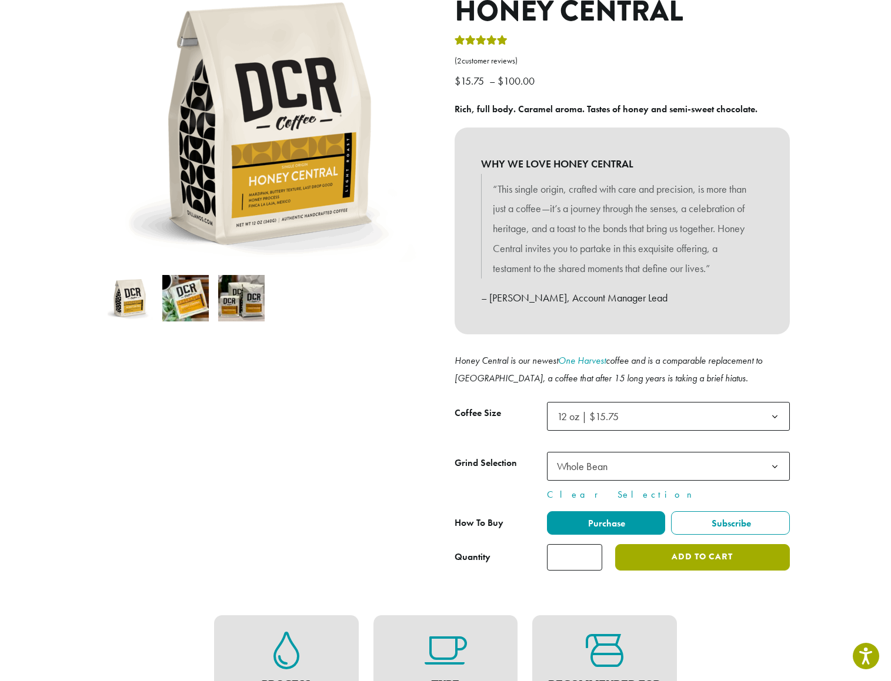
click at [692, 547] on button "Add to cart" at bounding box center [702, 557] width 174 height 26
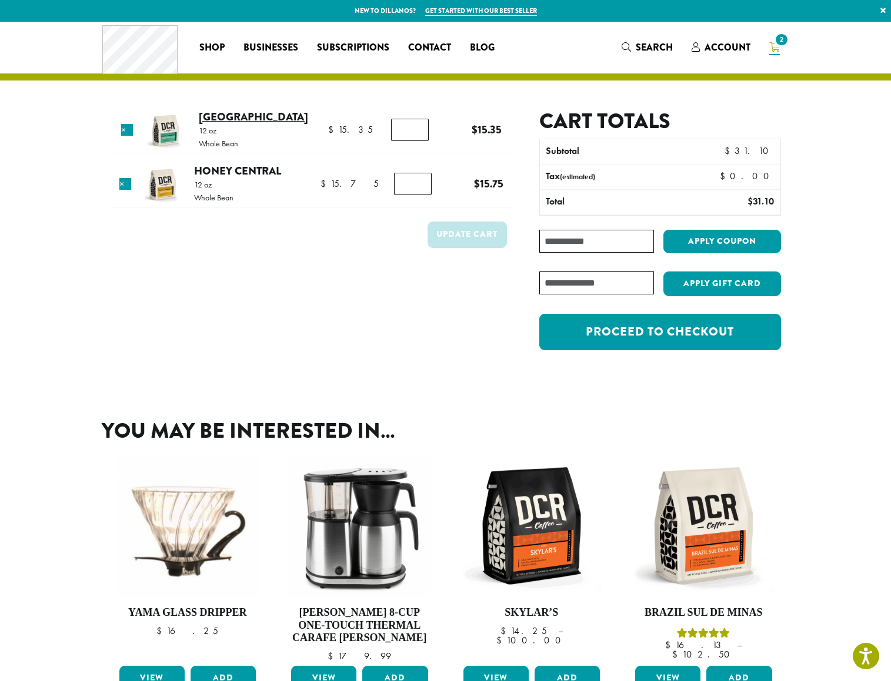
click at [255, 118] on link "[GEOGRAPHIC_DATA]" at bounding box center [253, 117] width 109 height 16
